Goal: Task Accomplishment & Management: Use online tool/utility

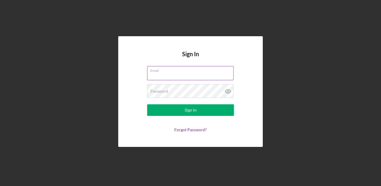
click at [166, 75] on input "Email" at bounding box center [190, 73] width 87 height 14
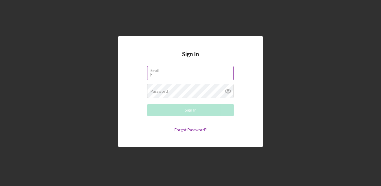
type input "[EMAIL_ADDRESS][DOMAIN_NAME]"
